Goal: Find contact information: Find contact information

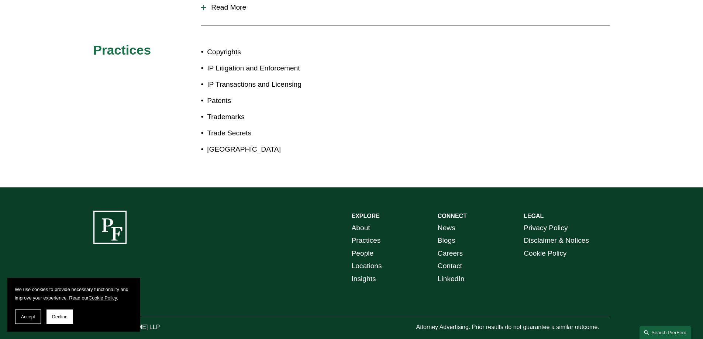
scroll to position [461, 0]
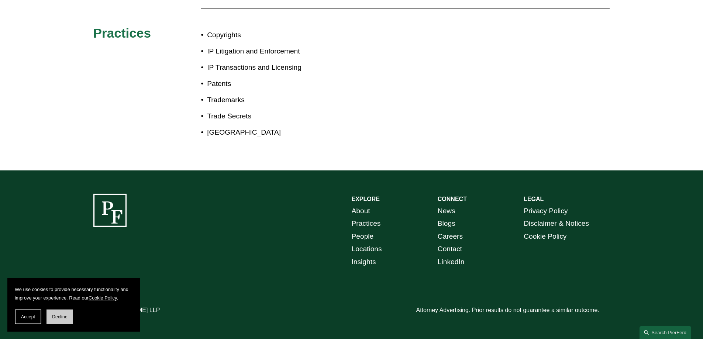
click at [54, 316] on span "Decline" at bounding box center [60, 317] width 16 height 5
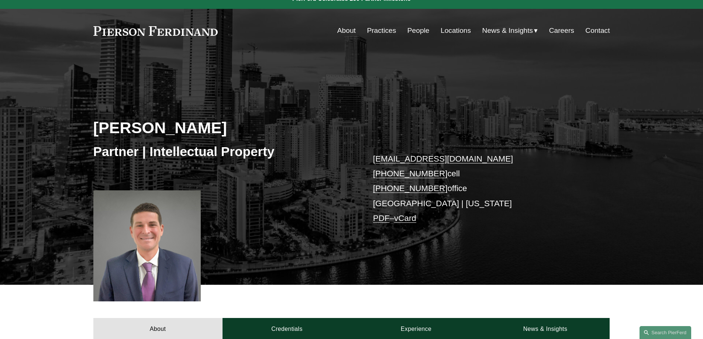
scroll to position [0, 0]
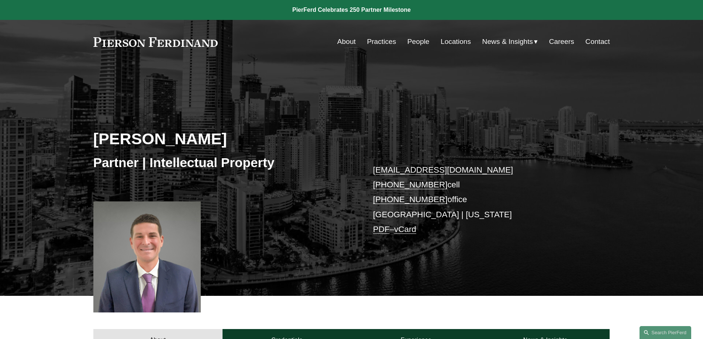
click at [588, 43] on link "Contact" at bounding box center [597, 42] width 24 height 14
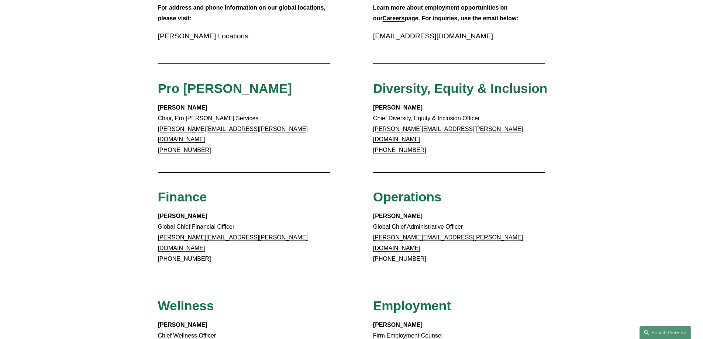
scroll to position [492, 0]
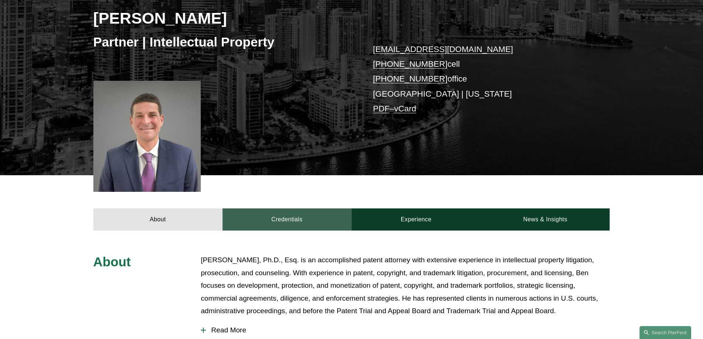
scroll to position [62, 0]
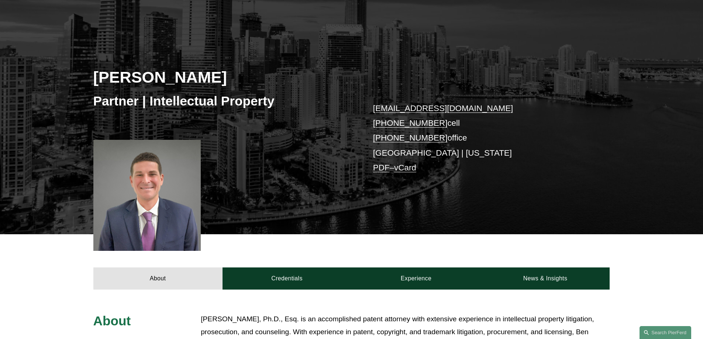
click at [384, 154] on p "[EMAIL_ADDRESS][DOMAIN_NAME] [PHONE_NUMBER] cell [PHONE_NUMBER] office [GEOGRAP…" at bounding box center [480, 138] width 215 height 75
